Goal: Task Accomplishment & Management: Use online tool/utility

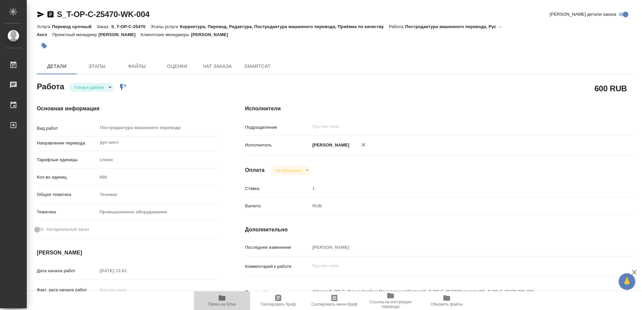
click at [219, 301] on icon "button" at bounding box center [222, 298] width 8 height 8
click at [96, 86] on body "🙏 .cls-1 fill:#fff; AWATERA Mayorov Anton Работы 0 Чаты График Выйти S_T-OP-C-2…" at bounding box center [321, 155] width 642 height 310
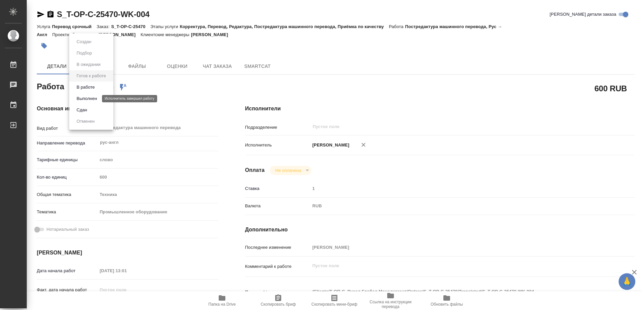
click at [97, 95] on button "Выполнен" at bounding box center [87, 98] width 24 height 7
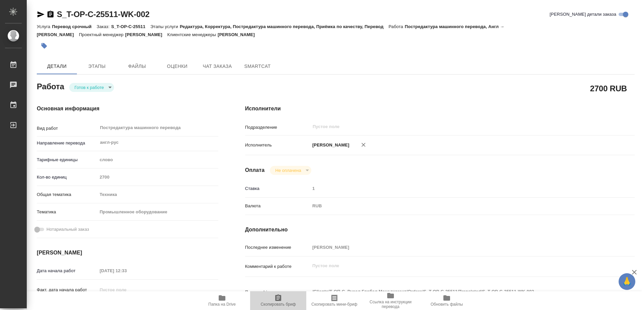
click at [279, 297] on icon "button" at bounding box center [278, 297] width 6 height 7
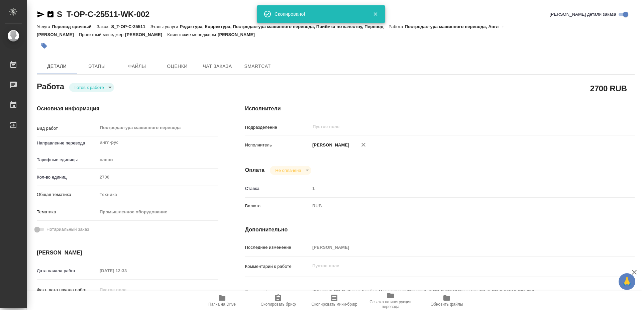
click at [226, 301] on icon "button" at bounding box center [222, 298] width 8 height 8
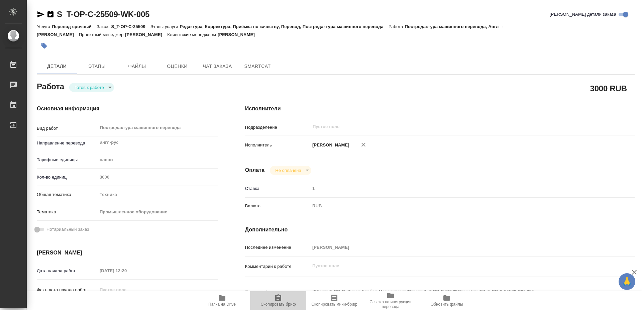
click at [282, 301] on icon "button" at bounding box center [278, 298] width 8 height 8
click at [226, 302] on span "Папка на Drive" at bounding box center [221, 304] width 27 height 5
click at [281, 300] on icon "button" at bounding box center [278, 297] width 6 height 7
click at [217, 300] on span "Папка на Drive" at bounding box center [222, 300] width 48 height 13
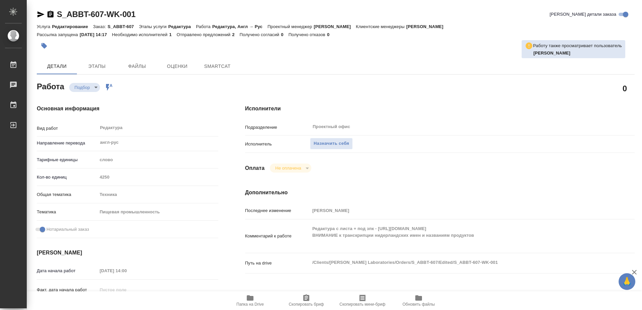
type textarea "x"
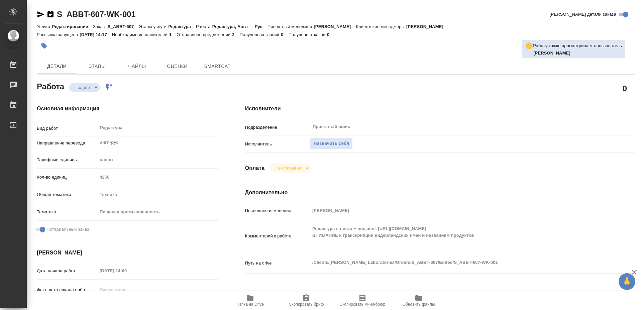
type textarea "x"
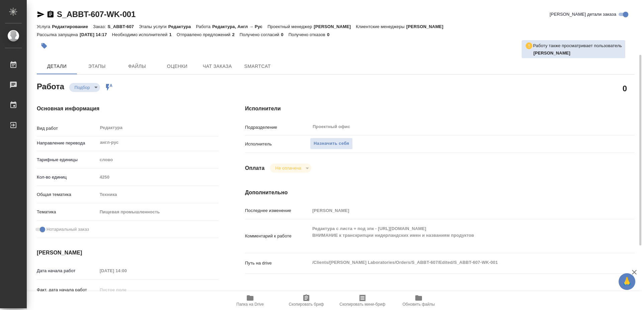
type textarea "x"
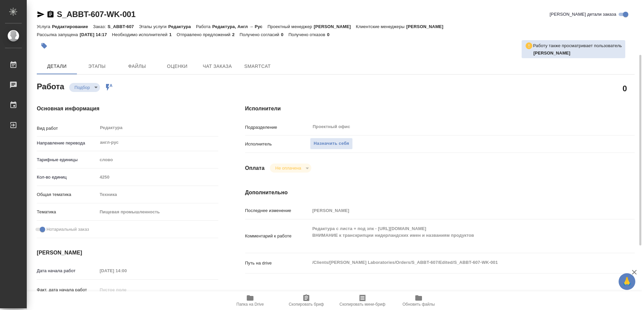
scroll to position [136, 0]
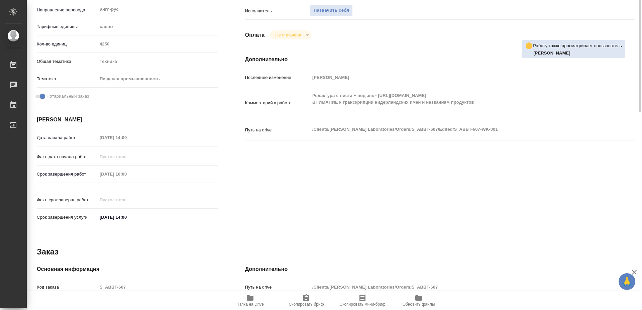
type textarea "x"
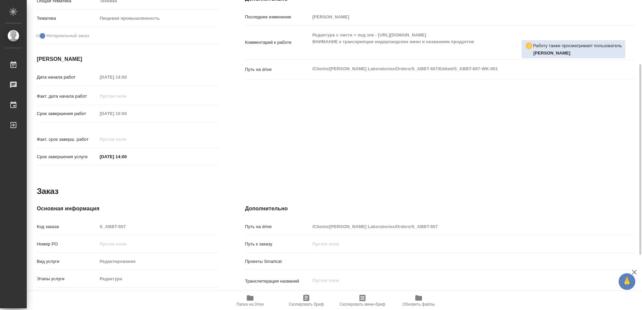
scroll to position [57, 0]
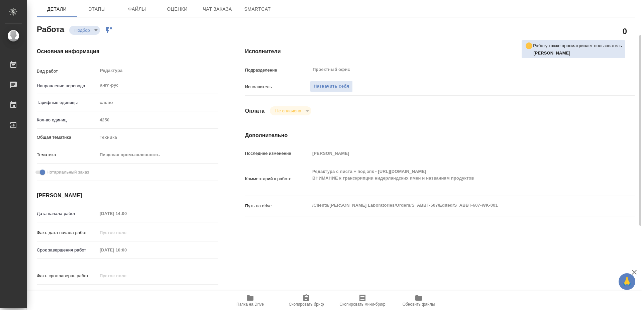
click at [246, 295] on icon "button" at bounding box center [250, 298] width 8 height 8
